Goal: Task Accomplishment & Management: Manage account settings

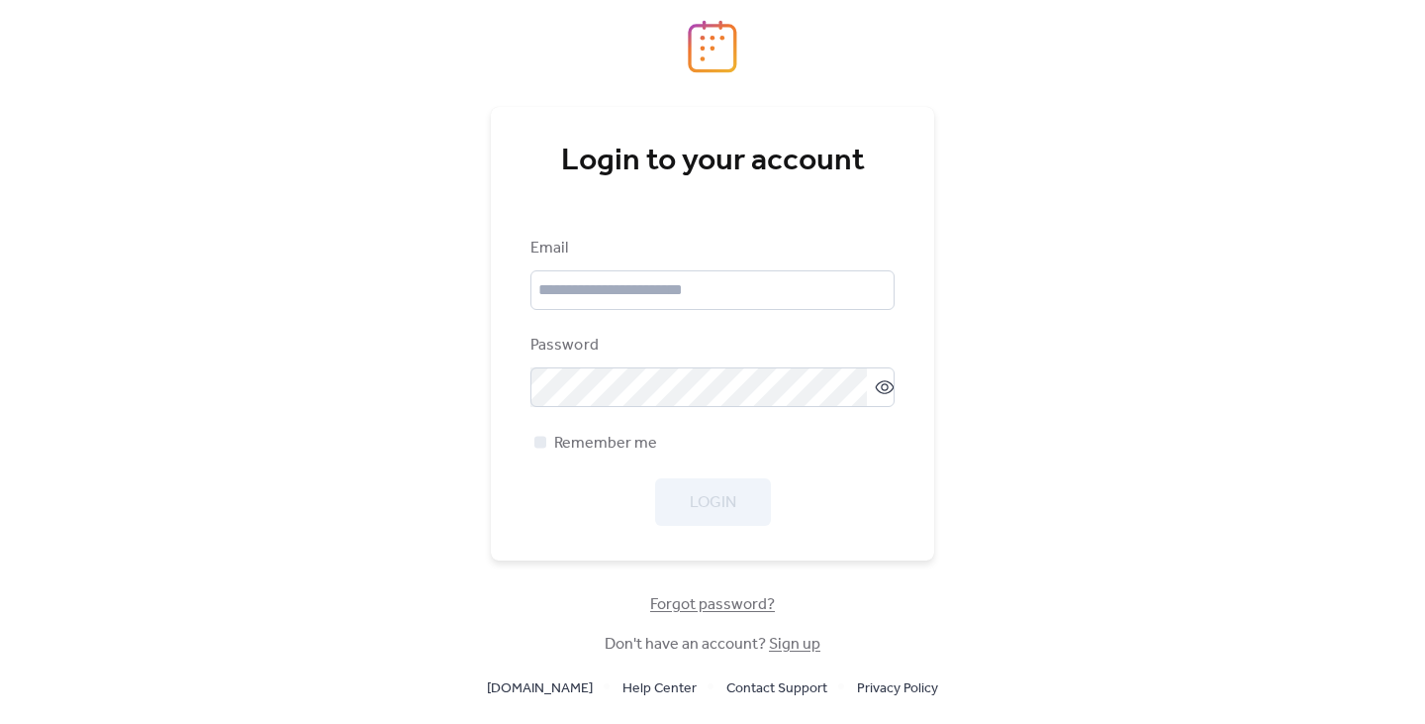
click at [633, 265] on div "Email" at bounding box center [713, 273] width 364 height 73
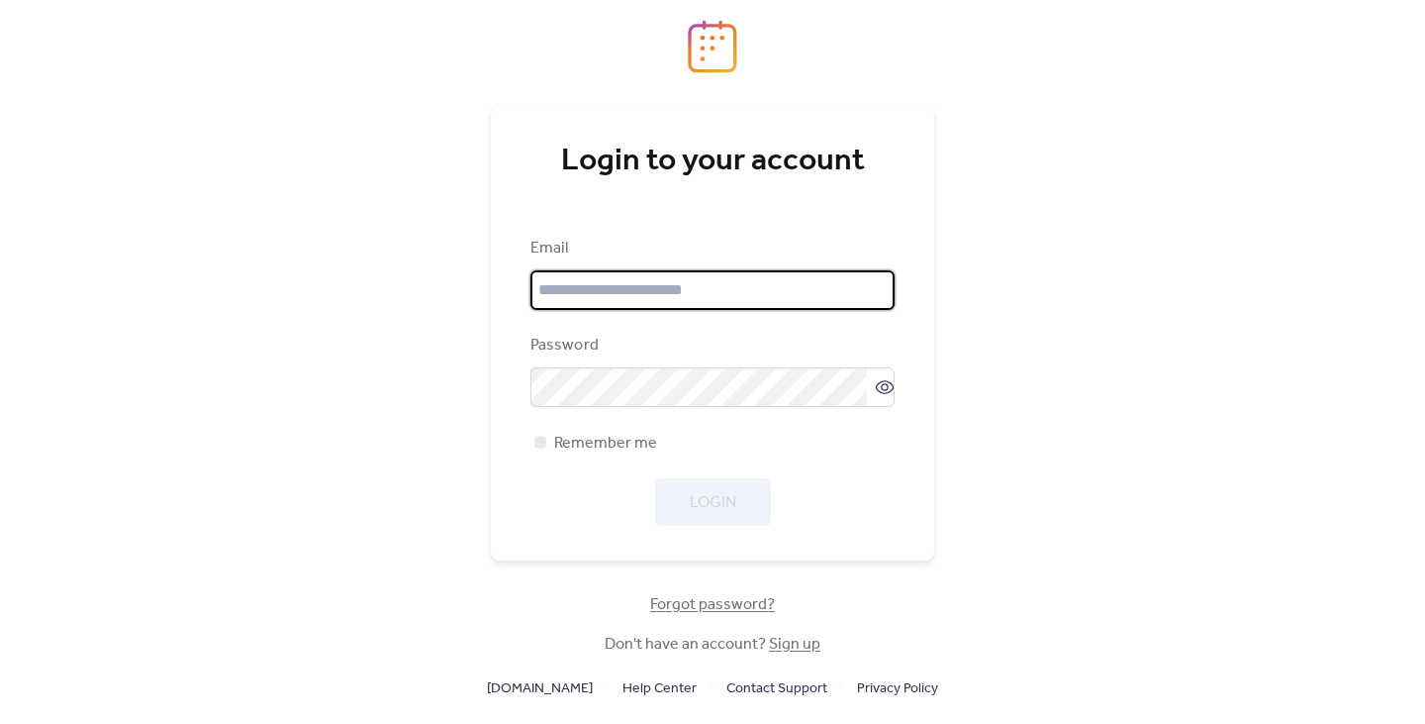
click at [632, 279] on input "email" at bounding box center [713, 290] width 364 height 40
type input "*"
type input "**********"
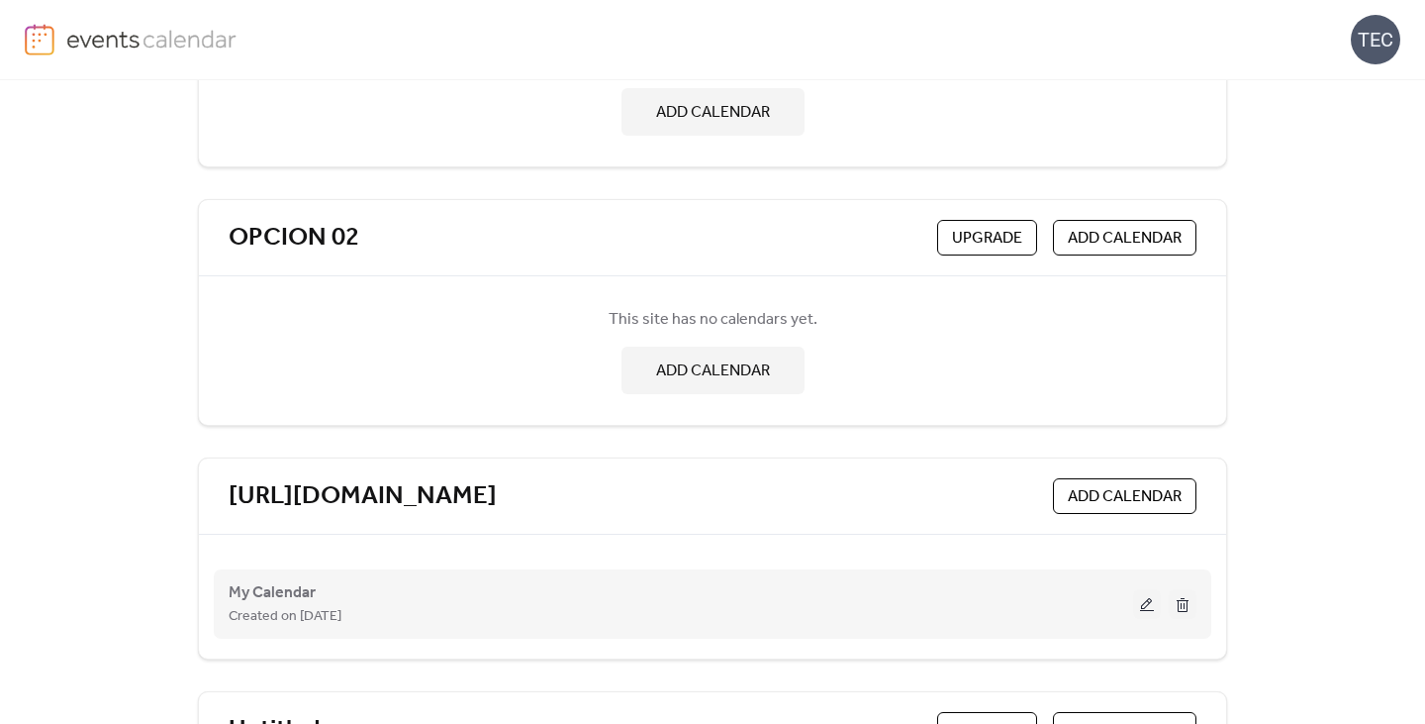
scroll to position [495, 0]
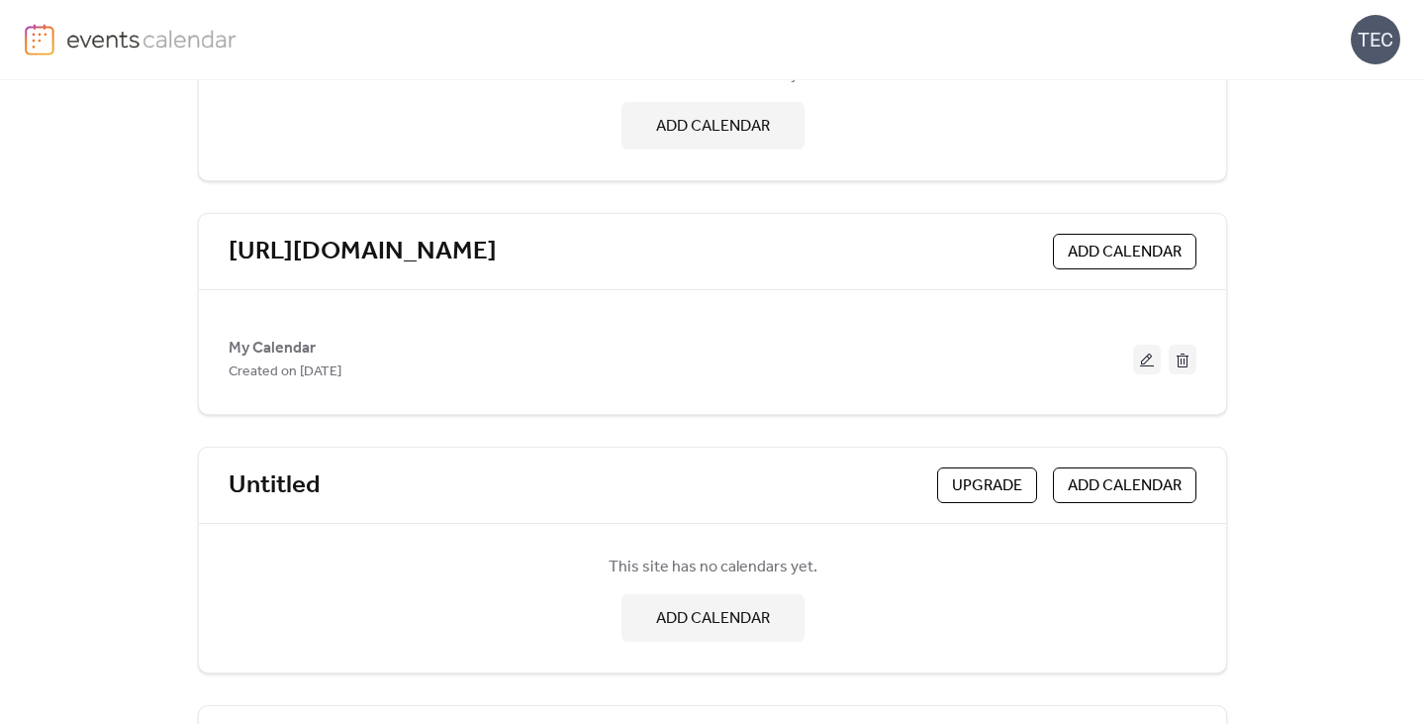
click at [1145, 361] on button at bounding box center [1147, 359] width 28 height 30
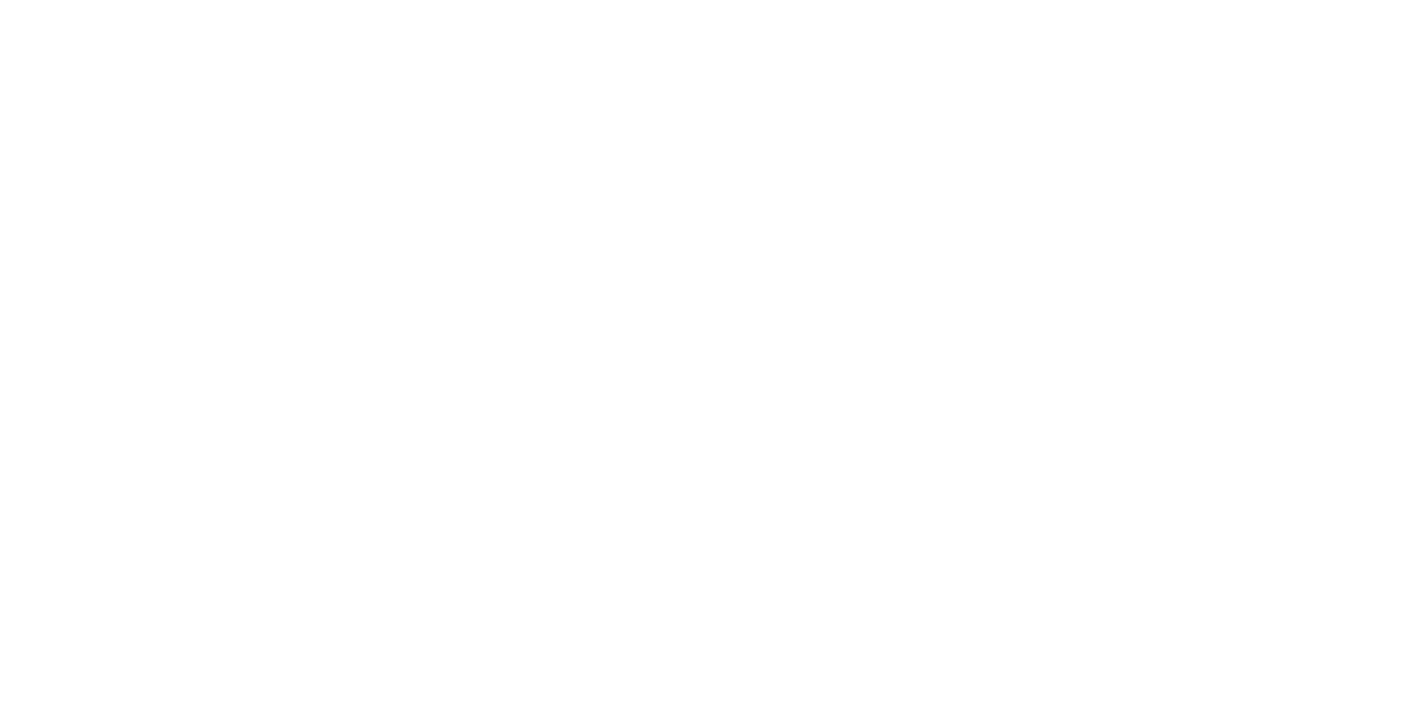
click at [693, 213] on div at bounding box center [712, 362] width 1425 height 724
